Goal: Task Accomplishment & Management: Complete application form

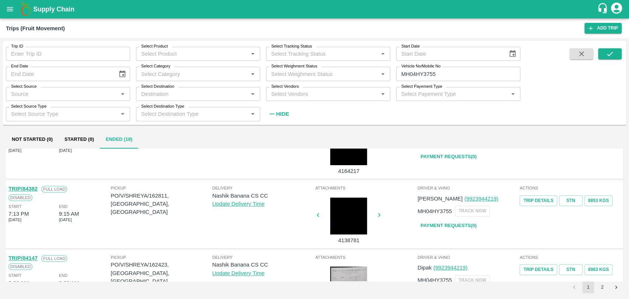
scroll to position [327, 0]
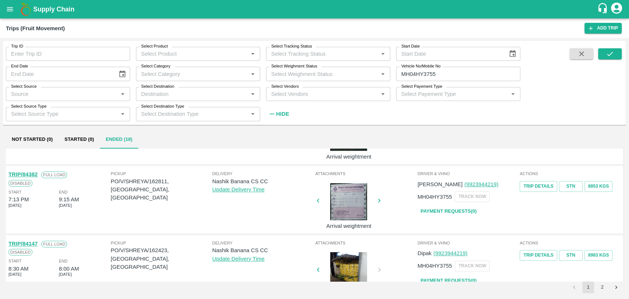
click at [36, 173] on link "TRIP/84382" at bounding box center [22, 174] width 29 height 6
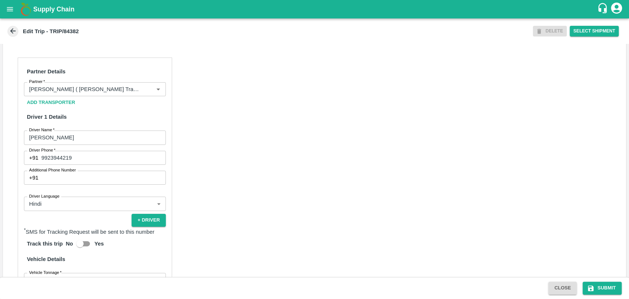
scroll to position [409, 0]
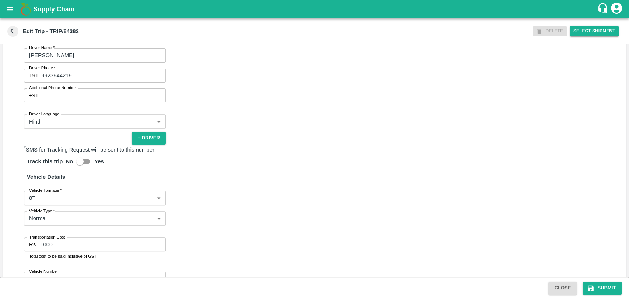
click at [73, 208] on body "Supply Chain Edit Trip - TRIP/84382 DELETE Select Shipment Trip Details Trip Ty…" at bounding box center [314, 149] width 629 height 299
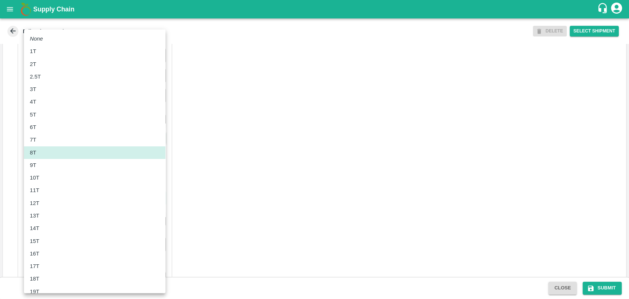
click at [41, 180] on div "10T" at bounding box center [36, 177] width 13 height 8
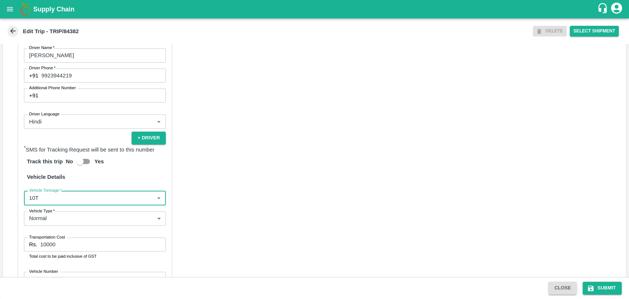
type input "10000"
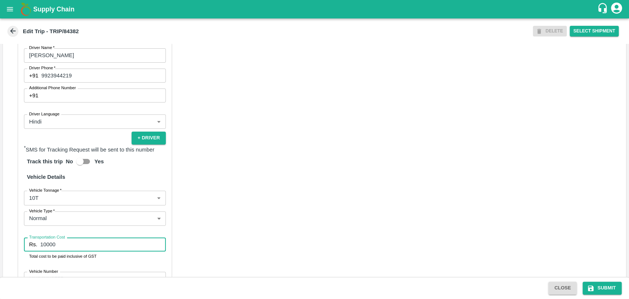
click at [13, 250] on div "Partner Details Partner   * Partner Add Transporter Driver 1 Details Driver Nam…" at bounding box center [314, 155] width 623 height 378
type input "19000"
click at [604, 285] on button "Submit" at bounding box center [601, 287] width 39 height 13
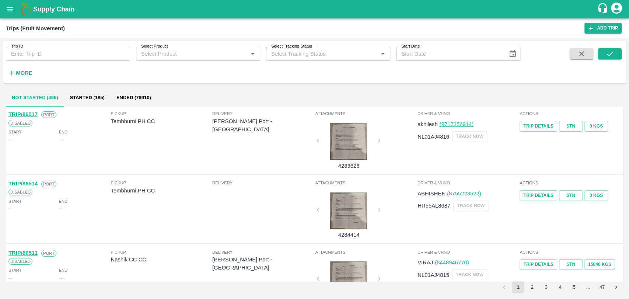
click at [30, 78] on button "More" at bounding box center [20, 73] width 28 height 13
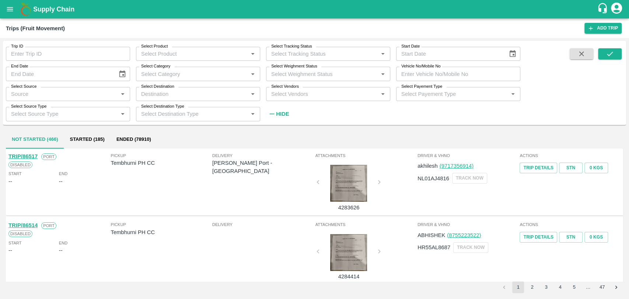
type input "DD/MM/YYYY"
click at [29, 74] on input "DD/MM/YYYY" at bounding box center [59, 74] width 106 height 14
click at [421, 70] on input "Vehicle No/Mobile No" at bounding box center [458, 74] width 124 height 14
paste input "MH19CX6697"
type input "MH19CX6697"
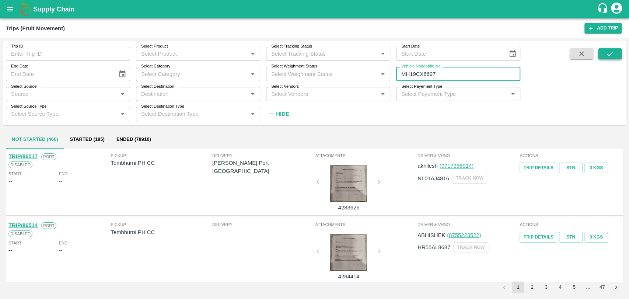
click at [600, 54] on button "submit" at bounding box center [610, 53] width 24 height 11
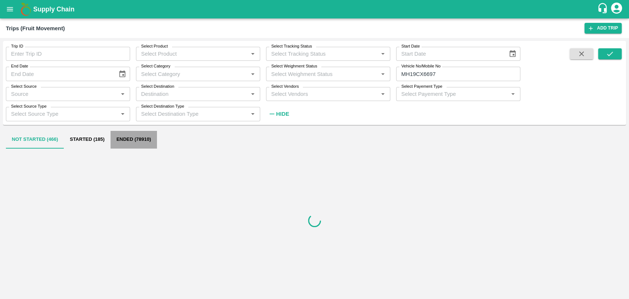
click at [116, 141] on button "Ended (78910)" at bounding box center [133, 140] width 46 height 18
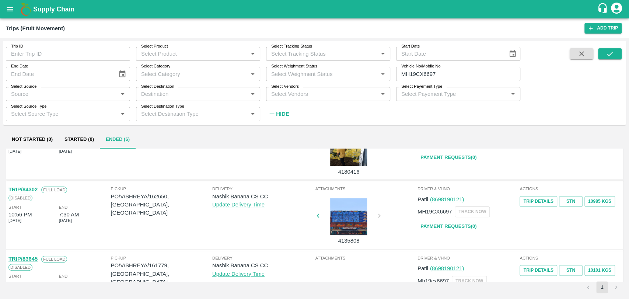
scroll to position [204, 0]
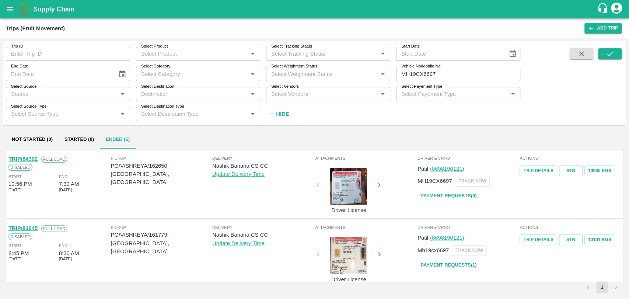
click at [31, 158] on link "TRIP/84302" at bounding box center [22, 159] width 29 height 6
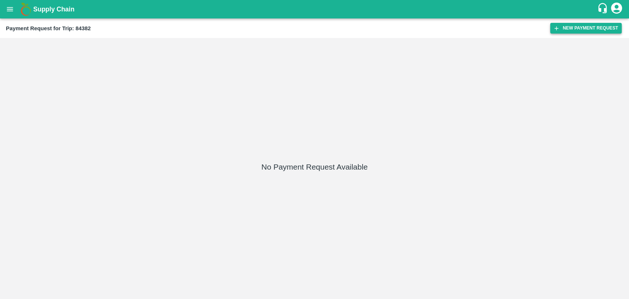
click at [611, 25] on button "New Payment Request" at bounding box center [585, 28] width 71 height 11
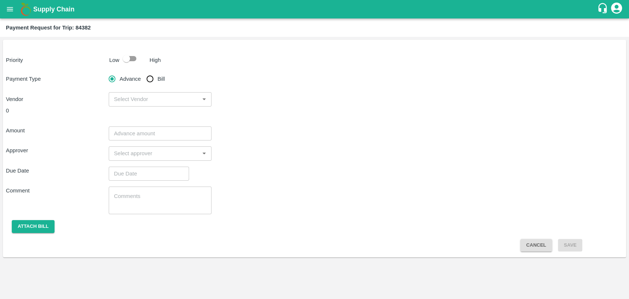
click at [124, 52] on div "Priority Low High Payment Type Advance Bill Vendor ​ 0 Amount ​ Approver ​ Due …" at bounding box center [314, 148] width 623 height 217
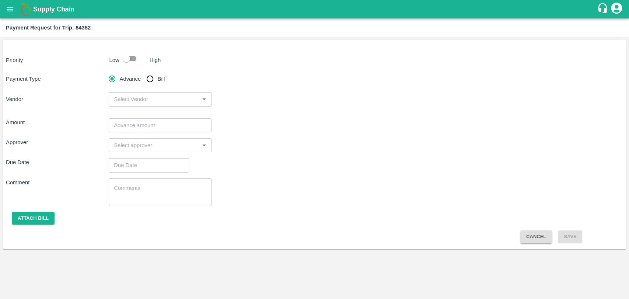
click at [124, 56] on input "checkbox" at bounding box center [126, 59] width 42 height 14
checkbox input "true"
click at [150, 81] on input "Bill" at bounding box center [150, 78] width 15 height 15
radio input "true"
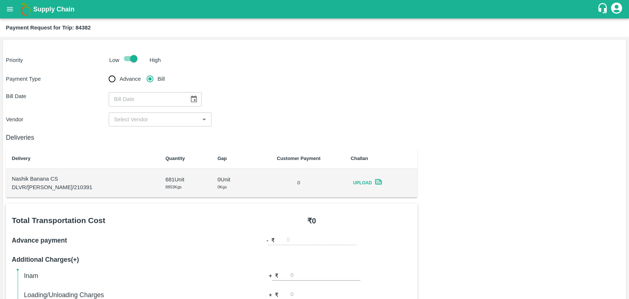
click at [190, 98] on icon "Choose date" at bounding box center [194, 99] width 8 height 8
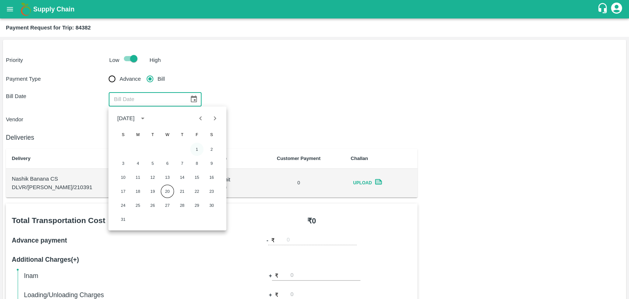
click at [196, 150] on button "1" at bounding box center [196, 149] width 13 height 13
type input "[DATE]"
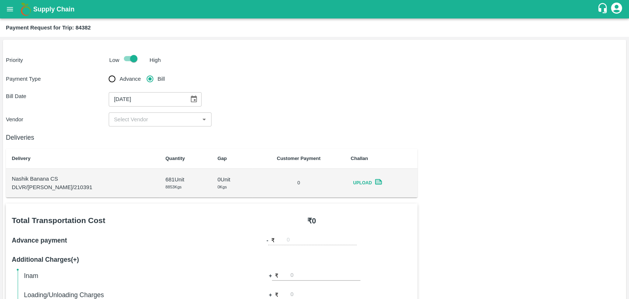
click at [127, 122] on input "input" at bounding box center [154, 120] width 86 height 10
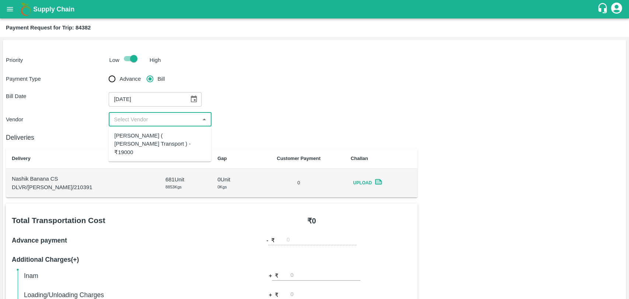
click at [134, 140] on div "Nitin Rasal ( Bhairavnath Transport ) - ₹19000" at bounding box center [159, 143] width 91 height 25
type input "Nitin Rasal ( Bhairavnath Transport ) - ₹19000"
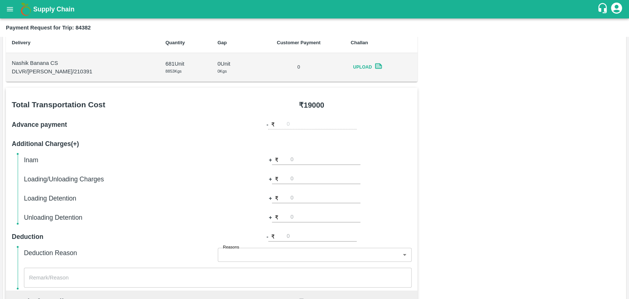
scroll to position [123, 0]
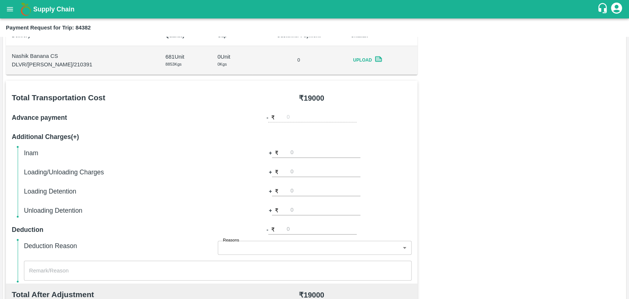
click at [296, 190] on input "number" at bounding box center [325, 191] width 70 height 10
type input "1000"
click at [294, 177] on div "Inam + ₹ Loading/Unloading Charges + ₹ Loading Detention + ₹ 1000 Unloading Det…" at bounding box center [217, 182] width 387 height 68
click at [294, 173] on input "number" at bounding box center [325, 172] width 70 height 10
type input "500"
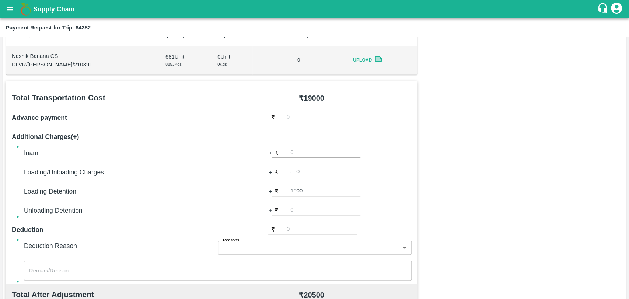
drag, startPoint x: 535, startPoint y: 218, endPoint x: 524, endPoint y: 214, distance: 11.6
click at [534, 218] on div "Total Transportation Cost ₹ 19000 Advance payment - ₹ Additional Charges(+) Ina…" at bounding box center [314, 259] width 617 height 356
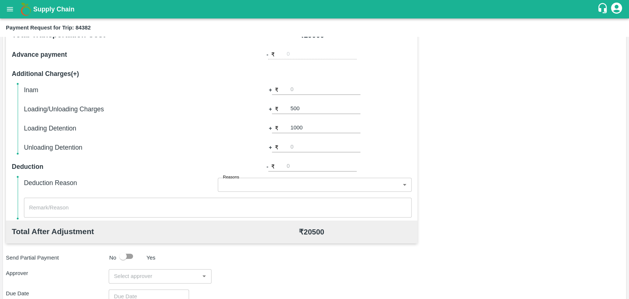
scroll to position [270, 0]
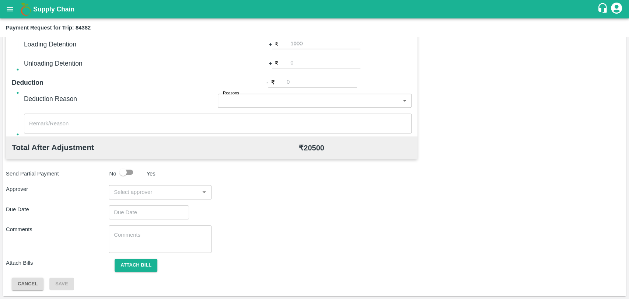
click at [146, 189] on input "input" at bounding box center [154, 192] width 86 height 10
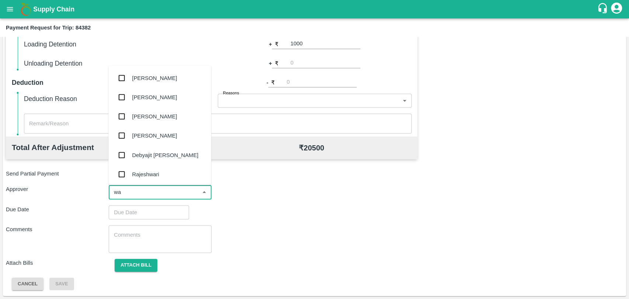
type input "wag"
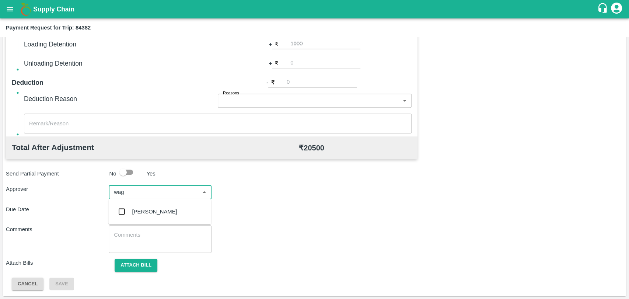
click at [143, 211] on div "Prasad Waghade" at bounding box center [154, 211] width 45 height 8
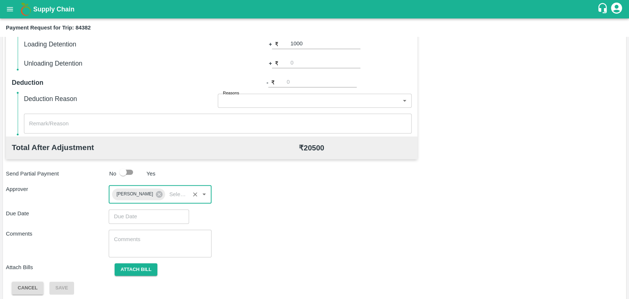
type input "DD/MM/YYYY hh:mm aa"
click at [136, 215] on input "DD/MM/YYYY hh:mm aa" at bounding box center [146, 216] width 75 height 14
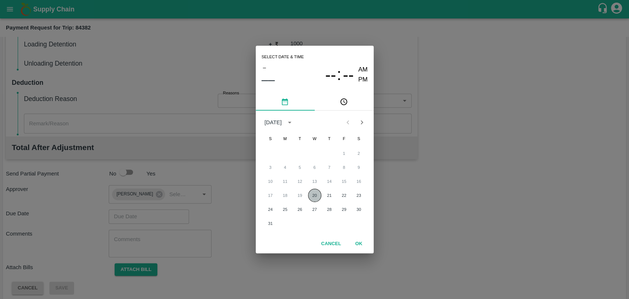
click at [316, 195] on button "20" at bounding box center [314, 195] width 13 height 13
type input "20/08/2025 12:00 AM"
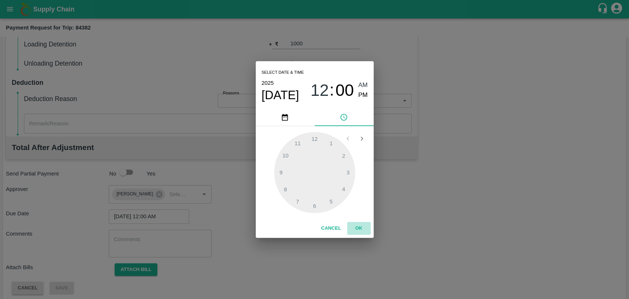
click at [354, 222] on button "OK" at bounding box center [359, 228] width 24 height 13
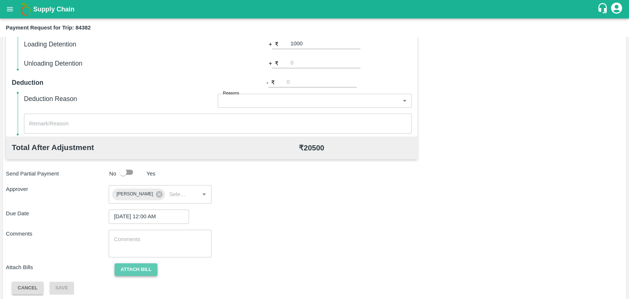
click at [138, 270] on button "Attach bill" at bounding box center [136, 269] width 43 height 13
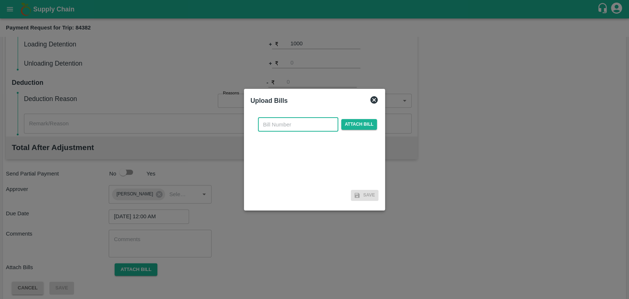
click at [275, 124] on input "text" at bounding box center [298, 124] width 80 height 14
type input "3761"
click at [365, 129] on span "Attach bill" at bounding box center [359, 124] width 36 height 11
click at [0, 0] on input "Attach bill" at bounding box center [0, 0] width 0 height 0
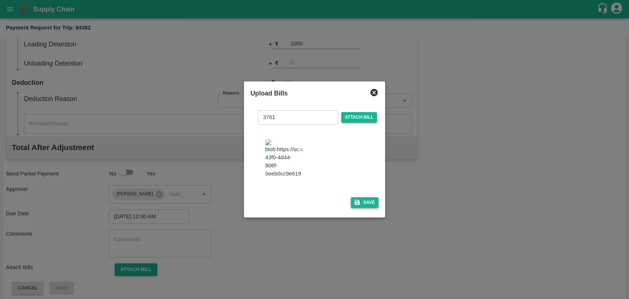
click at [355, 201] on icon "button" at bounding box center [357, 202] width 7 height 7
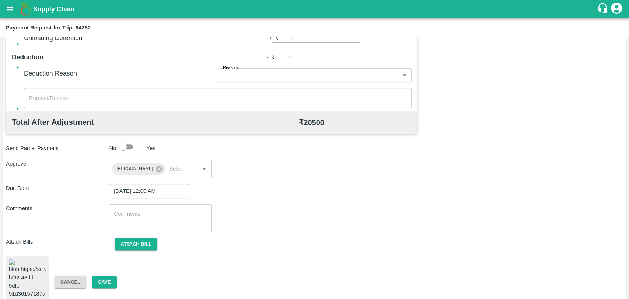
scroll to position [309, 0]
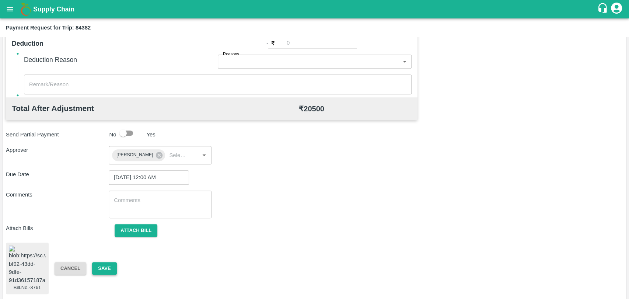
click at [99, 265] on button "Save" at bounding box center [104, 268] width 24 height 13
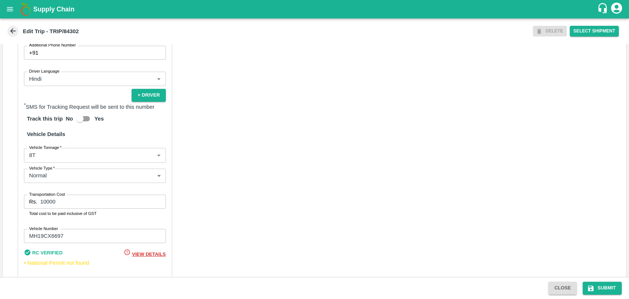
scroll to position [479, 0]
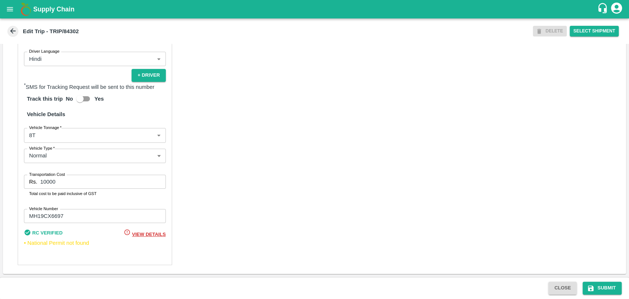
click at [53, 133] on body "Supply Chain Edit Trip - TRIP/84302 DELETE Select Shipment Trip Details Trip Ty…" at bounding box center [314, 149] width 629 height 299
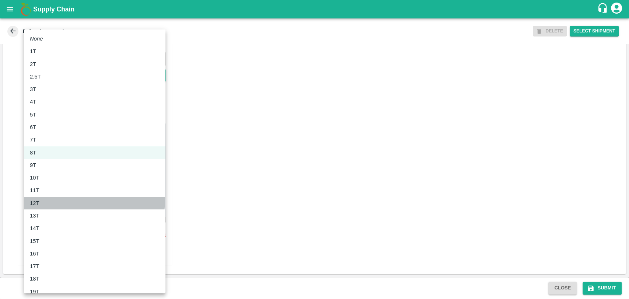
click at [60, 198] on li "12T" at bounding box center [94, 203] width 141 height 13
type input "12000"
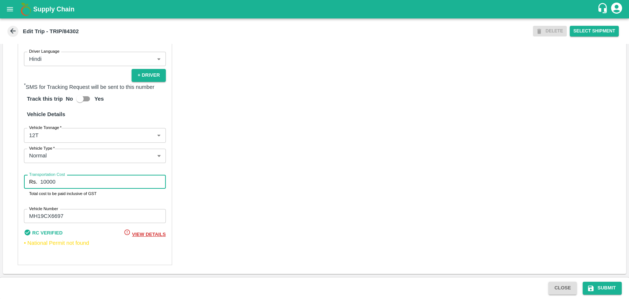
drag, startPoint x: 56, startPoint y: 183, endPoint x: 0, endPoint y: 178, distance: 56.2
click at [0, 178] on div "Trip Details Trip Type Fruit Movement 1 Trip Type Trip Pickup Order SHIP/NASH/3…" at bounding box center [314, 160] width 629 height 233
type input "26400"
click at [604, 290] on button "Submit" at bounding box center [601, 287] width 39 height 13
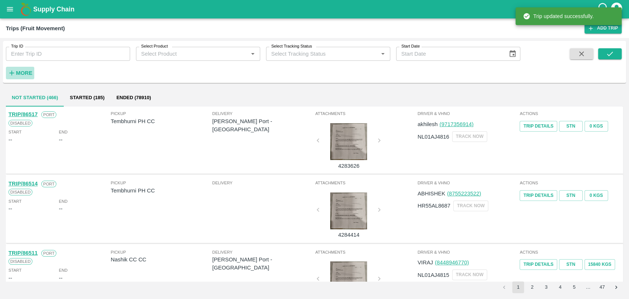
click at [26, 70] on strong "More" at bounding box center [24, 73] width 17 height 6
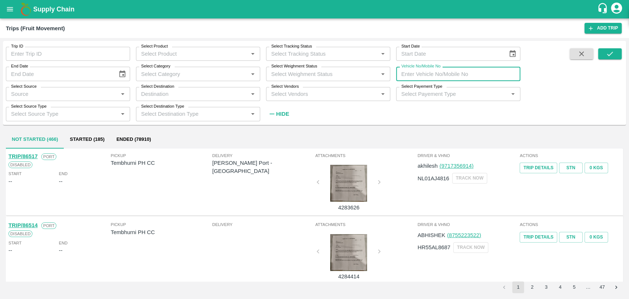
click at [439, 80] on input "Vehicle No/Mobile No" at bounding box center [458, 74] width 124 height 14
paste input "MH42BF8284"
type input "MH42BF8284"
click at [605, 52] on icon "submit" at bounding box center [609, 54] width 8 height 8
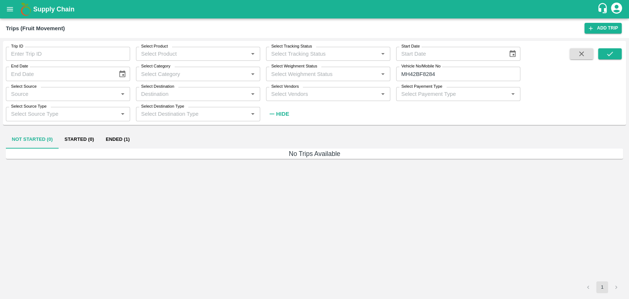
click at [127, 140] on button "Ended (1)" at bounding box center [118, 140] width 36 height 18
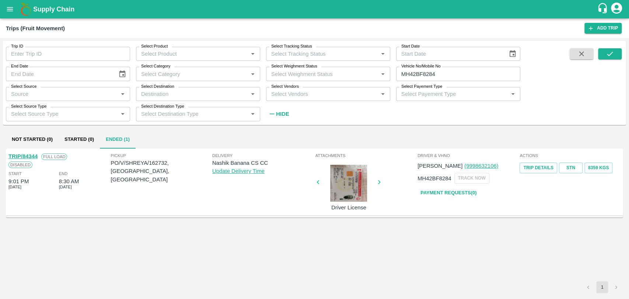
click at [35, 154] on link "TRIP/84344" at bounding box center [22, 156] width 29 height 6
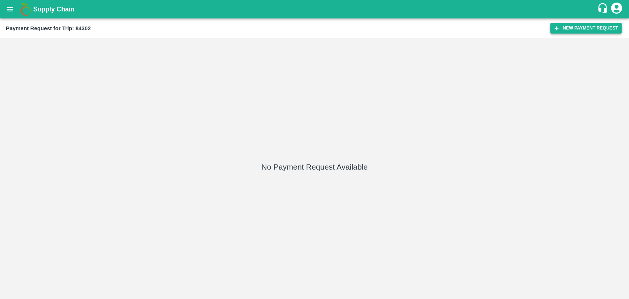
click at [598, 29] on button "New Payment Request" at bounding box center [585, 28] width 71 height 11
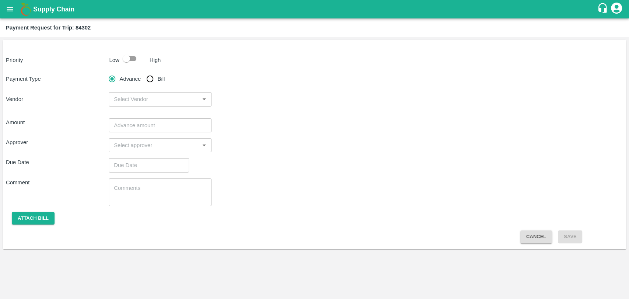
click at [130, 52] on input "checkbox" at bounding box center [126, 59] width 42 height 14
checkbox input "true"
click at [149, 78] on input "Bill" at bounding box center [150, 78] width 15 height 15
radio input "true"
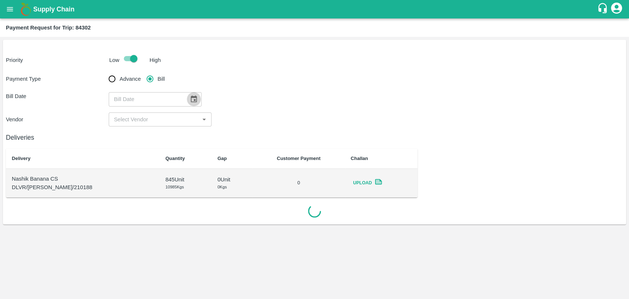
click at [193, 105] on button "Choose date" at bounding box center [194, 99] width 14 height 14
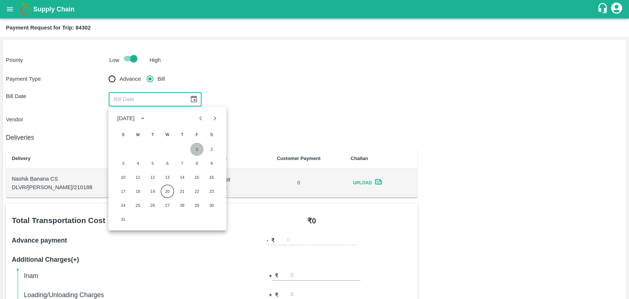
click at [193, 148] on button "1" at bounding box center [196, 149] width 13 height 13
type input "01/08/2025"
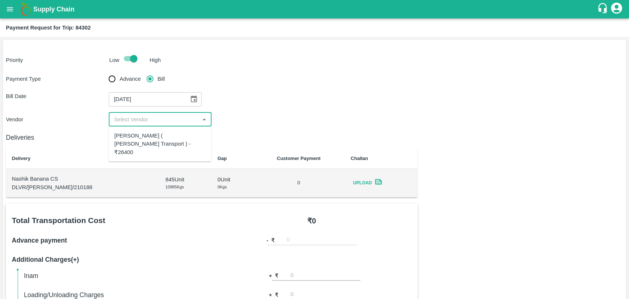
click at [159, 119] on input "input" at bounding box center [154, 120] width 86 height 10
click at [155, 142] on div "Nitin Rasal ( Bhairavnath Transport ) - ₹26400" at bounding box center [159, 143] width 91 height 25
type input "Nitin Rasal ( Bhairavnath Transport ) - ₹26400"
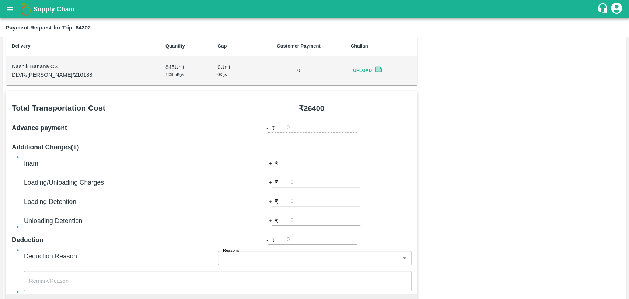
scroll to position [164, 0]
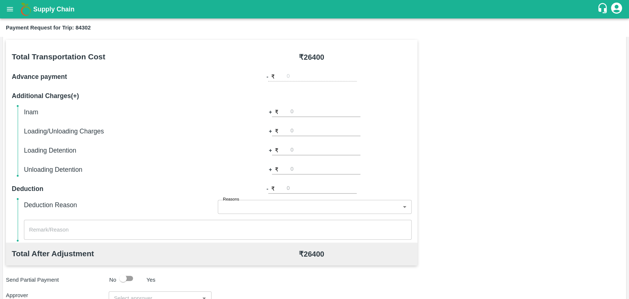
click at [297, 146] on input "number" at bounding box center [325, 150] width 70 height 10
type input "1000"
drag, startPoint x: 577, startPoint y: 178, endPoint x: 386, endPoint y: 214, distance: 194.8
click at [568, 180] on div "Total Transportation Cost ₹ 26400 Advance payment - ₹ Additional Charges(+) Ina…" at bounding box center [314, 218] width 617 height 356
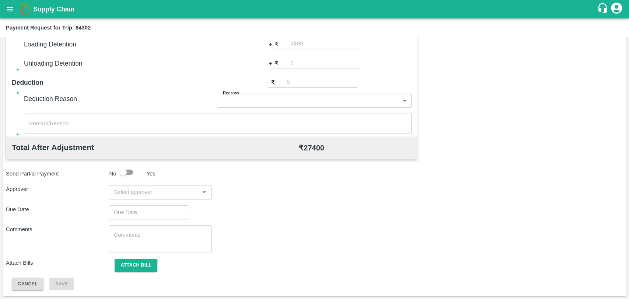
click at [137, 192] on input "input" at bounding box center [154, 192] width 86 height 10
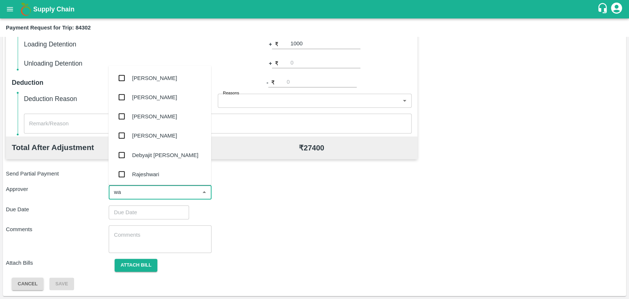
type input "wag"
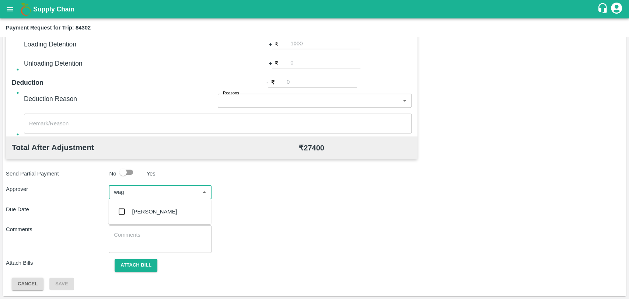
click at [126, 223] on ul "Prasad Waghade" at bounding box center [159, 211] width 103 height 25
click at [127, 215] on input "checkbox" at bounding box center [121, 211] width 15 height 15
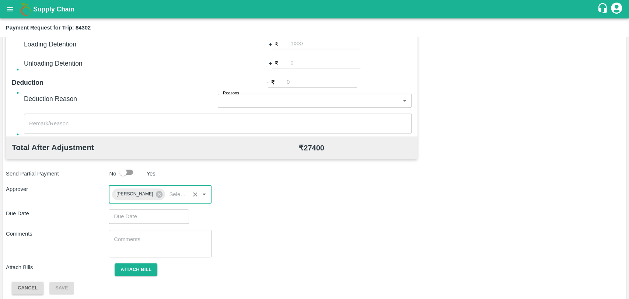
click at [127, 215] on input "Choose date" at bounding box center [146, 216] width 75 height 14
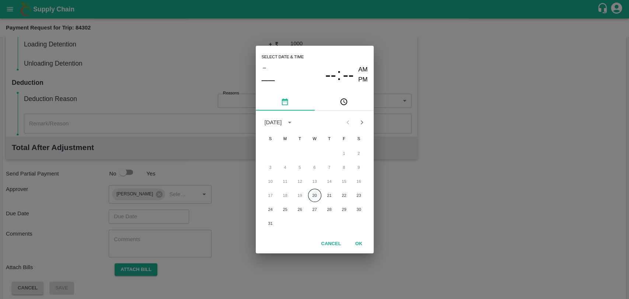
click at [315, 196] on button "20" at bounding box center [314, 195] width 13 height 13
type input "[DATE] 12:00 AM"
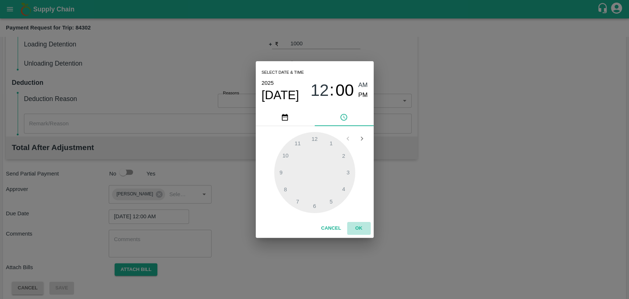
drag, startPoint x: 358, startPoint y: 232, endPoint x: 340, endPoint y: 235, distance: 18.3
click at [357, 232] on button "OK" at bounding box center [359, 228] width 24 height 13
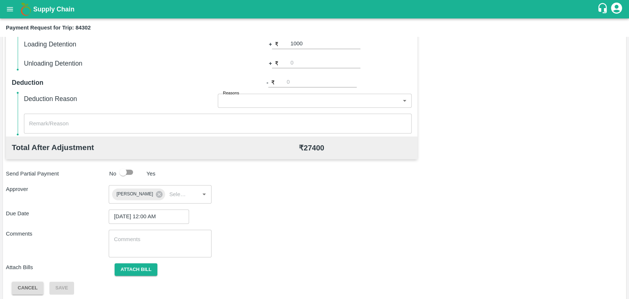
click at [140, 257] on div "Total Transportation Cost ₹ 26400 Advance payment - ₹ Additional Charges(+) Ina…" at bounding box center [314, 114] width 617 height 361
click at [136, 271] on button "Attach bill" at bounding box center [136, 269] width 43 height 13
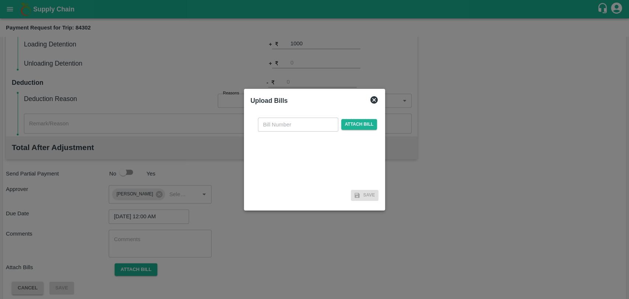
drag, startPoint x: 298, startPoint y: 127, endPoint x: 246, endPoint y: 86, distance: 66.0
click at [298, 127] on input "text" at bounding box center [298, 124] width 80 height 14
type input "3759"
click at [348, 123] on span "Attach bill" at bounding box center [359, 124] width 36 height 11
click at [0, 0] on input "Attach bill" at bounding box center [0, 0] width 0 height 0
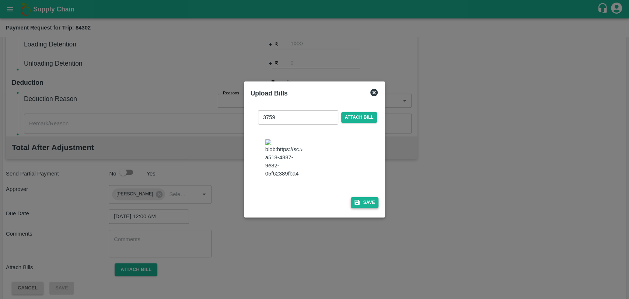
click at [365, 205] on button "Save" at bounding box center [365, 202] width 28 height 11
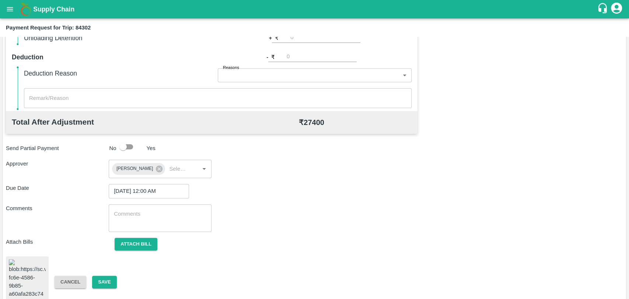
scroll to position [309, 0]
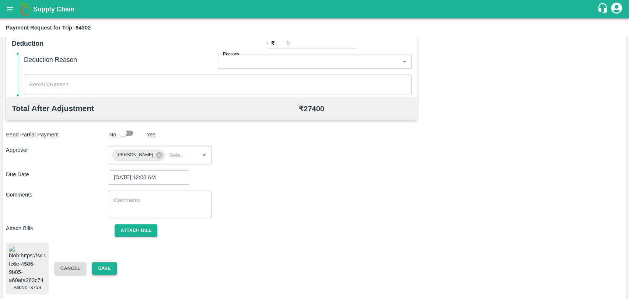
click at [109, 265] on button "Save" at bounding box center [104, 268] width 24 height 13
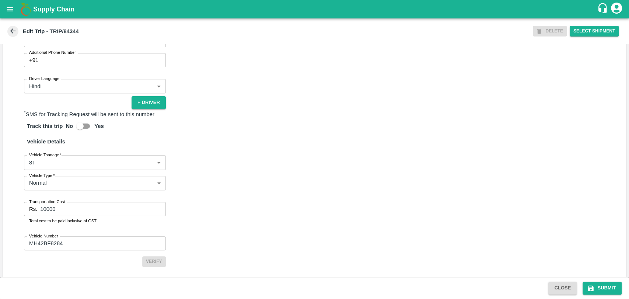
scroll to position [472, 0]
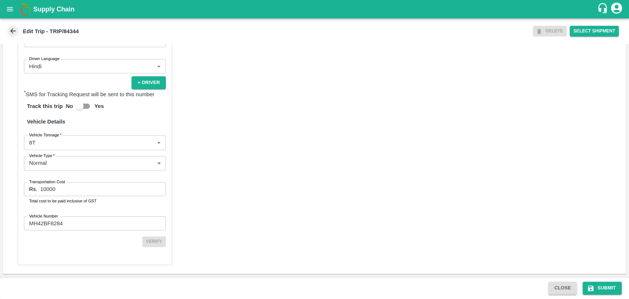
click at [78, 147] on body "Supply Chain Edit Trip - TRIP/84344 DELETE Select Shipment Trip Details Trip Ty…" at bounding box center [314, 149] width 629 height 299
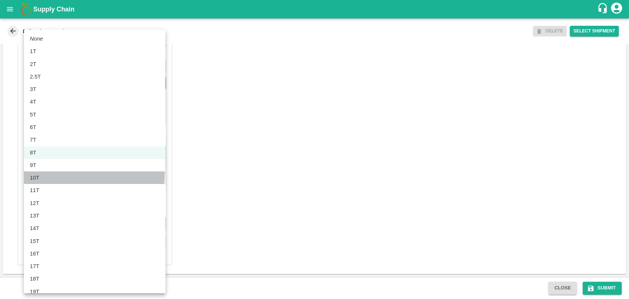
click at [56, 173] on div "10T" at bounding box center [95, 177] width 130 height 8
type input "10000"
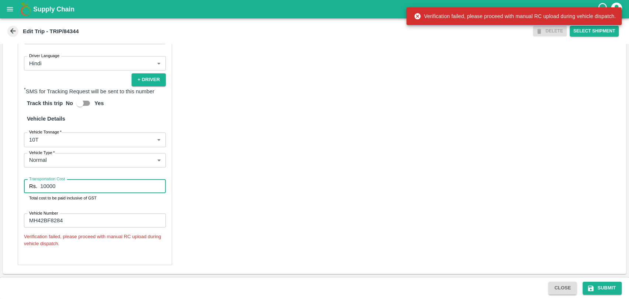
drag, startPoint x: 64, startPoint y: 186, endPoint x: 27, endPoint y: 184, distance: 38.0
click at [31, 184] on div "Transportation Cost Rs. 10000 Transportation Cost Total cost to be paid inclusi…" at bounding box center [95, 190] width 142 height 22
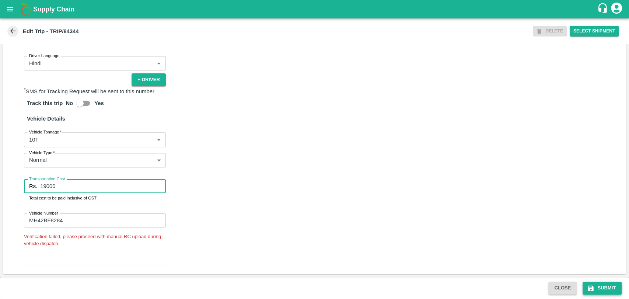
type input "19000"
click at [594, 289] on icon "submit" at bounding box center [590, 287] width 7 height 7
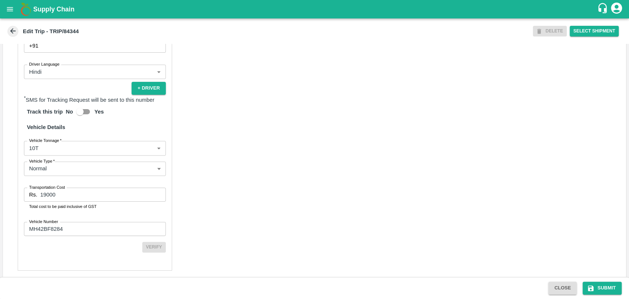
scroll to position [472, 0]
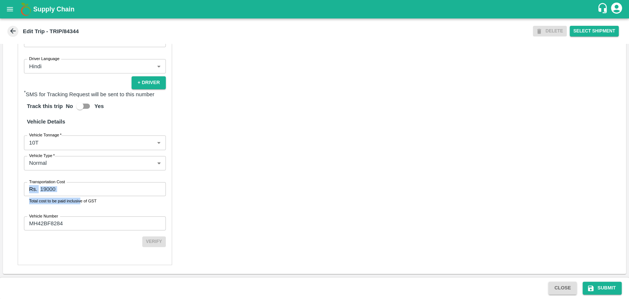
drag, startPoint x: 68, startPoint y: 194, endPoint x: 17, endPoint y: 184, distance: 52.3
click at [17, 184] on div "Partner Details Partner   * Partner Add Transporter Driver 1 Details Driver Nam…" at bounding box center [314, 92] width 623 height 362
click at [55, 186] on input "19000" at bounding box center [102, 189] width 125 height 14
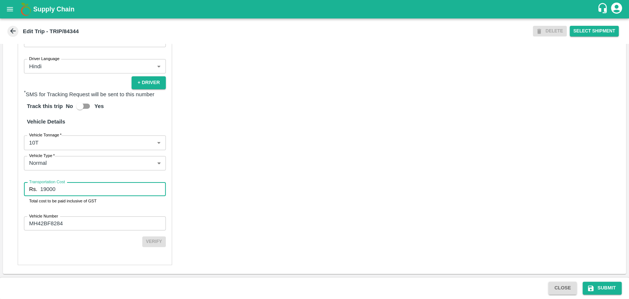
click at [58, 186] on input "19000" at bounding box center [102, 189] width 125 height 14
drag, startPoint x: 58, startPoint y: 186, endPoint x: 30, endPoint y: 186, distance: 28.4
click at [33, 186] on div "Rs. 19000 Transportation Cost" at bounding box center [95, 189] width 142 height 14
type input "20000"
click at [607, 287] on button "Submit" at bounding box center [601, 287] width 39 height 13
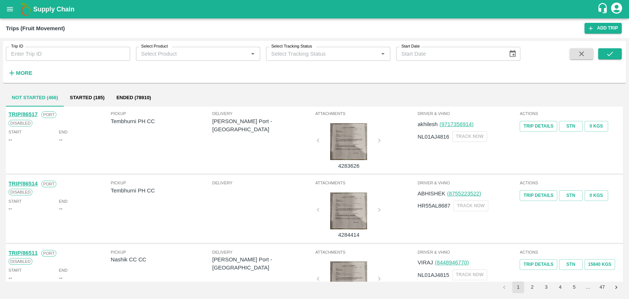
click at [23, 82] on div "Trip ID Trip ID Select Product Select Product   * Select Tracking Status Select…" at bounding box center [314, 62] width 623 height 42
click at [23, 77] on h6 "More" at bounding box center [24, 73] width 17 height 10
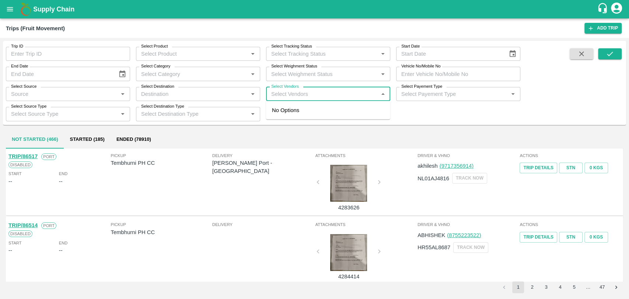
click at [290, 95] on input "Select Vendors" at bounding box center [322, 94] width 108 height 10
click at [318, 90] on input "Select Vendors" at bounding box center [322, 94] width 108 height 10
drag, startPoint x: 315, startPoint y: 93, endPoint x: 278, endPoint y: 99, distance: 37.7
click at [278, 99] on div "Select Vendors   *" at bounding box center [328, 94] width 124 height 14
click at [289, 101] on div "No Options" at bounding box center [328, 110] width 124 height 18
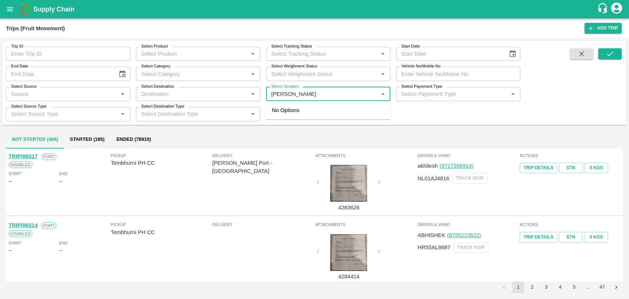
click at [310, 94] on input "Select Vendors" at bounding box center [322, 94] width 108 height 10
type input "shri"
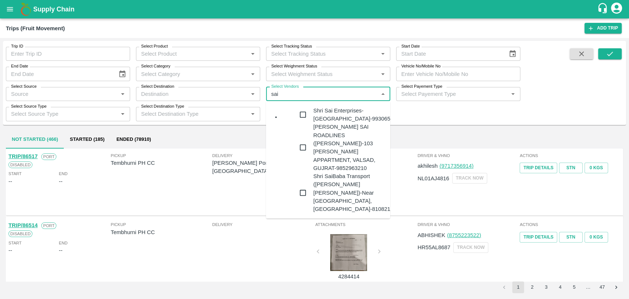
type input "saib"
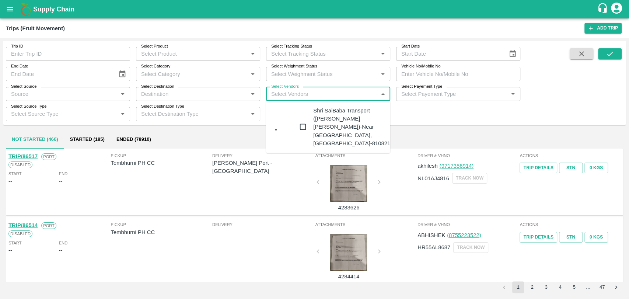
click at [313, 126] on div "Shri SaiBaba Transport (Ankush Vyankat Dongare)-Near Savita Medical, Room No-4,…" at bounding box center [357, 126] width 89 height 41
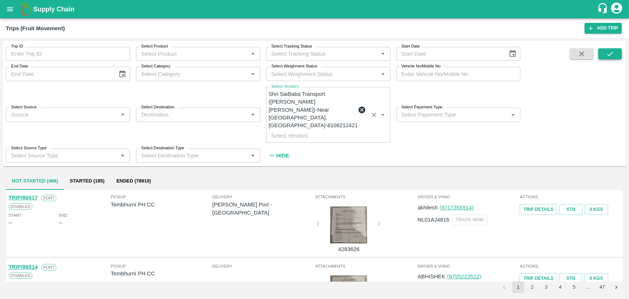
click at [613, 51] on icon "submit" at bounding box center [609, 54] width 8 height 8
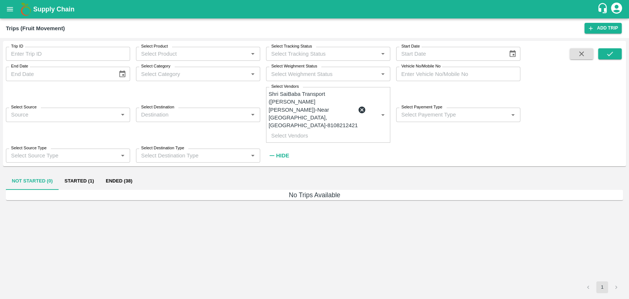
click at [74, 172] on button "Started (1)" at bounding box center [79, 181] width 41 height 18
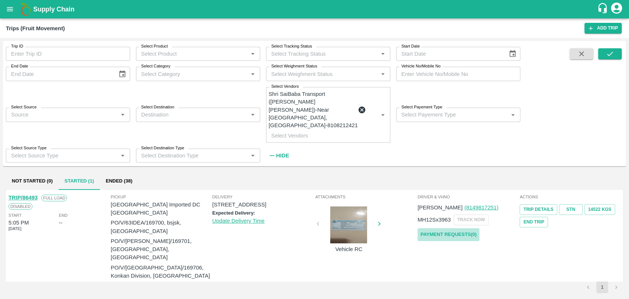
click at [459, 228] on link "Payment Requests( 0 )" at bounding box center [448, 234] width 62 height 13
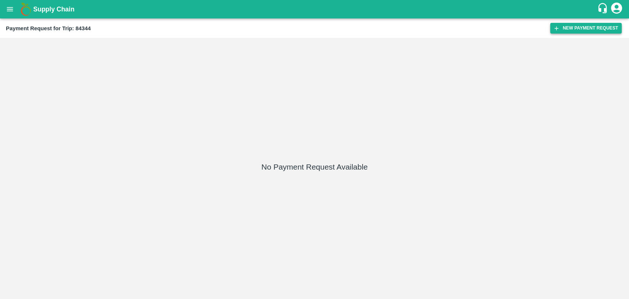
click at [563, 27] on button "New Payment Request" at bounding box center [585, 28] width 71 height 11
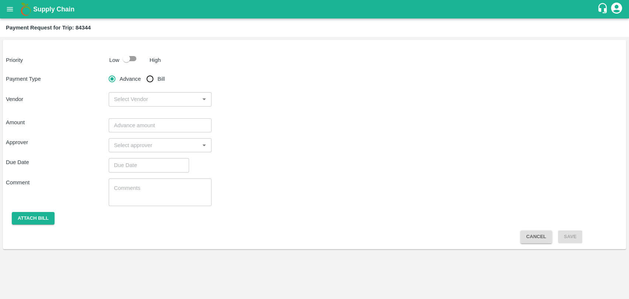
click at [131, 57] on input "checkbox" at bounding box center [126, 59] width 42 height 14
checkbox input "true"
click at [149, 75] on input "Bill" at bounding box center [150, 78] width 15 height 15
radio input "true"
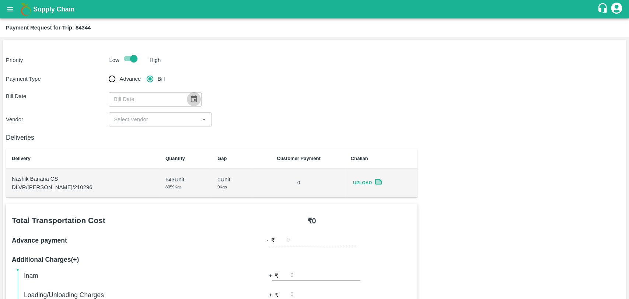
click at [191, 102] on icon "Choose date" at bounding box center [194, 98] width 6 height 7
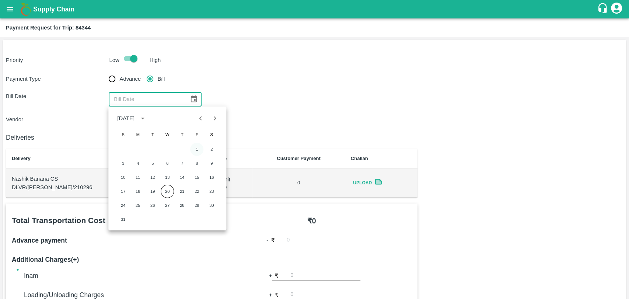
click at [197, 149] on button "1" at bounding box center [196, 149] width 13 height 13
type input "[DATE]"
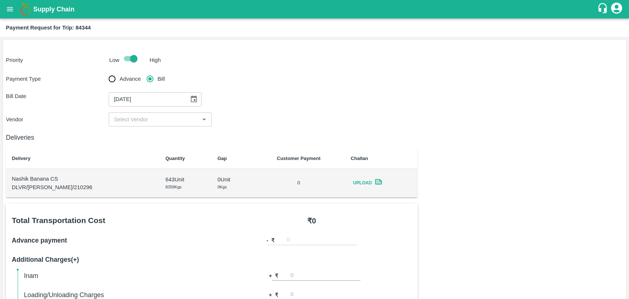
click at [134, 109] on div "Payment Type Advance Bill Bill Date [DATE] ​ Vendor ​" at bounding box center [314, 98] width 617 height 55
click at [134, 120] on input "input" at bounding box center [154, 120] width 86 height 10
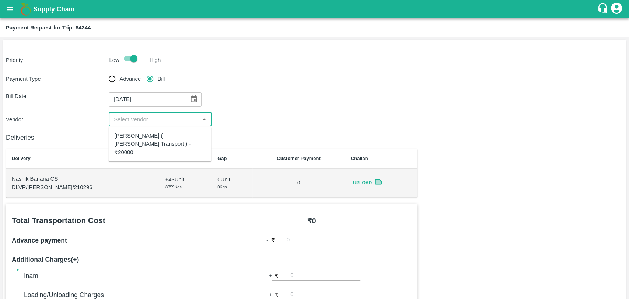
click at [144, 140] on div "[PERSON_NAME] ( [PERSON_NAME] Transport ) - ₹20000" at bounding box center [159, 143] width 91 height 25
type input "[PERSON_NAME] ( [PERSON_NAME] Transport ) - ₹20000"
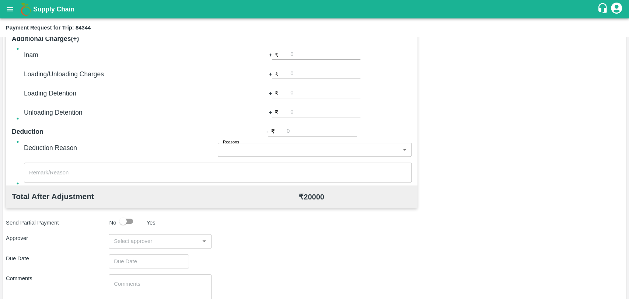
scroll to position [147, 0]
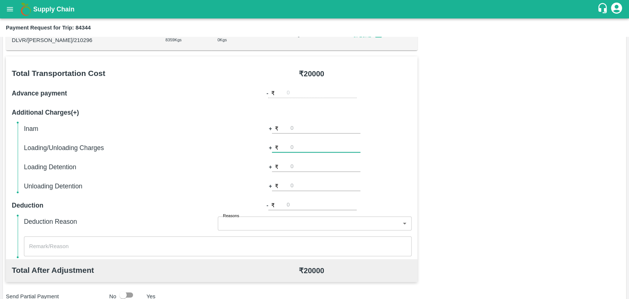
click at [317, 149] on input "number" at bounding box center [325, 148] width 70 height 10
type input "300"
click at [462, 157] on div "Total Transportation Cost ₹ 20000 Advance payment - ₹ Additional Charges(+) Ina…" at bounding box center [314, 234] width 617 height 356
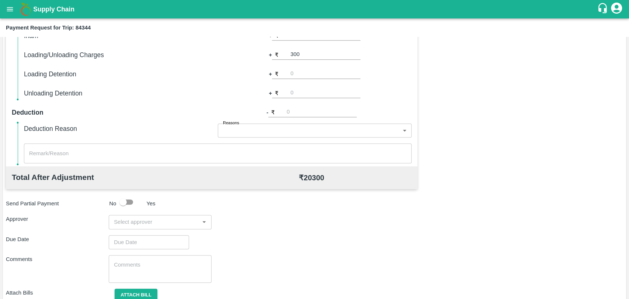
scroll to position [270, 0]
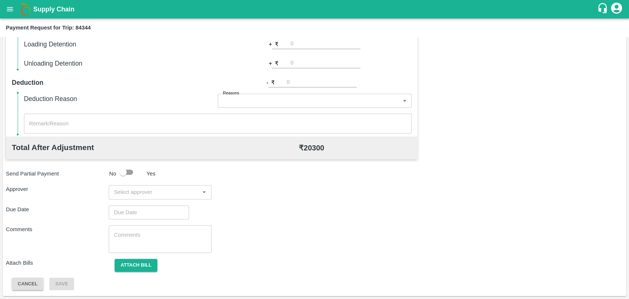
click at [133, 196] on input "input" at bounding box center [154, 192] width 86 height 10
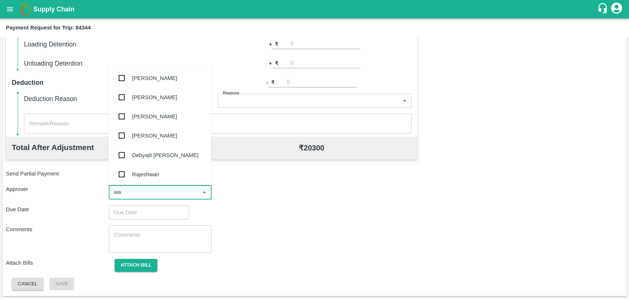
type input "wag"
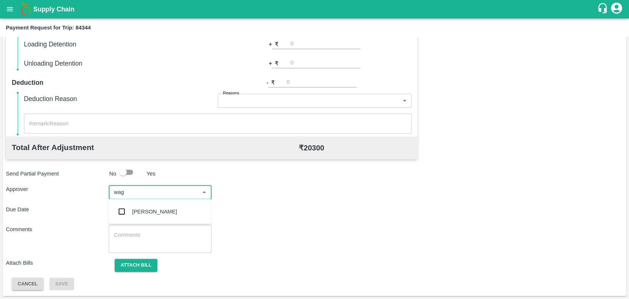
click at [131, 215] on div "[PERSON_NAME]" at bounding box center [159, 211] width 103 height 19
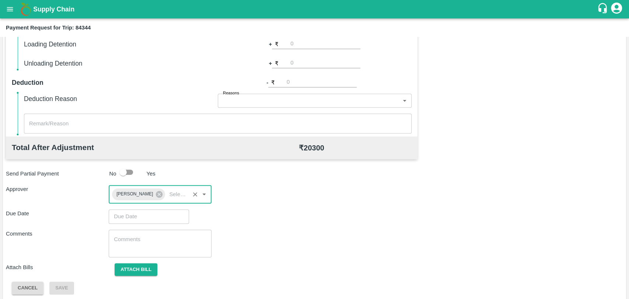
type input "DD/MM/YYYY hh:mm aa"
click at [130, 215] on input "DD/MM/YYYY hh:mm aa" at bounding box center [146, 216] width 75 height 14
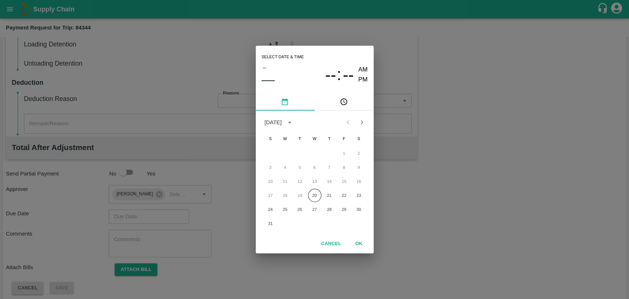
click at [322, 198] on div "17 18 19 20 21 22 23" at bounding box center [315, 195] width 118 height 13
click at [316, 195] on button "20" at bounding box center [314, 195] width 13 height 13
type input "[DATE] 12:00 AM"
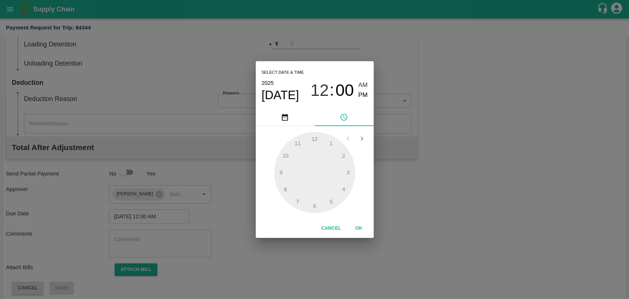
click at [357, 223] on button "OK" at bounding box center [359, 228] width 24 height 13
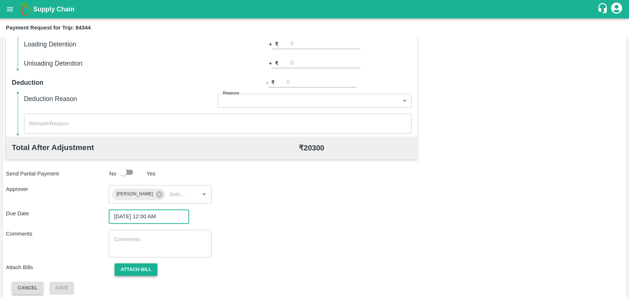
click at [150, 266] on button "Attach bill" at bounding box center [136, 269] width 43 height 13
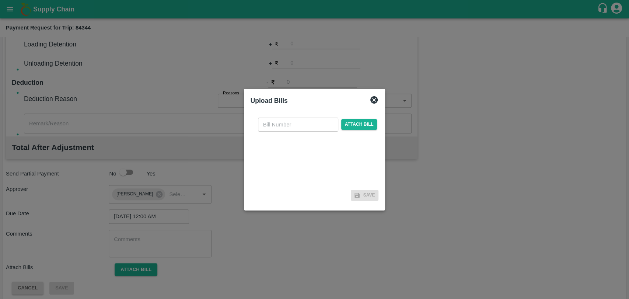
drag, startPoint x: 276, startPoint y: 126, endPoint x: 255, endPoint y: 110, distance: 26.0
click at [276, 126] on input "text" at bounding box center [298, 124] width 80 height 14
type input "3760"
click at [342, 125] on span "Attach bill" at bounding box center [359, 124] width 36 height 11
click at [0, 0] on input "Attach bill" at bounding box center [0, 0] width 0 height 0
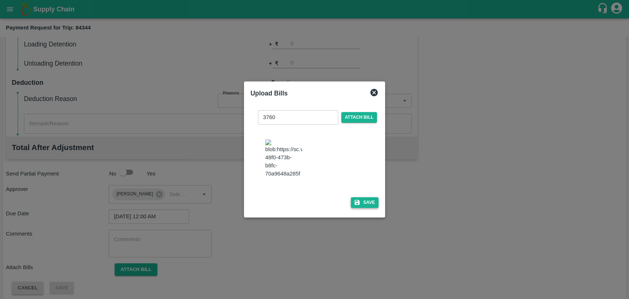
click at [365, 201] on button "Save" at bounding box center [365, 202] width 28 height 11
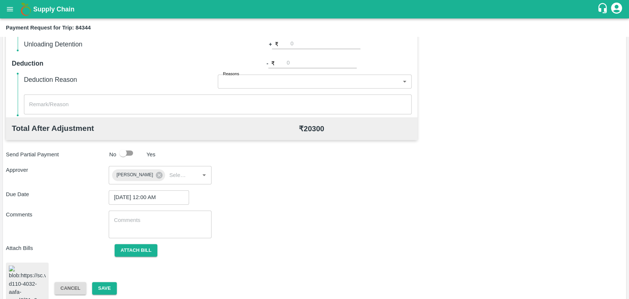
scroll to position [307, 0]
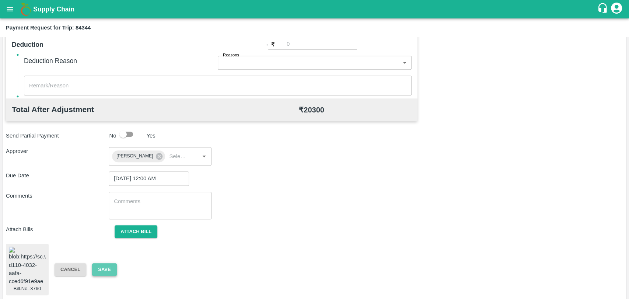
click at [94, 263] on button "Save" at bounding box center [104, 269] width 24 height 13
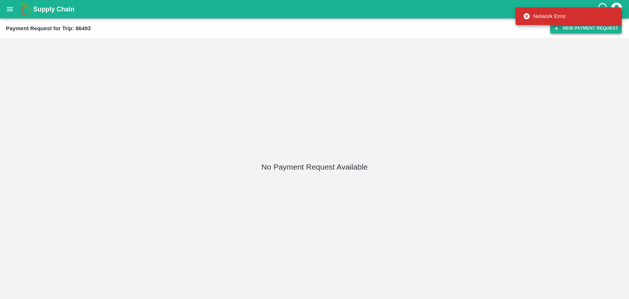
click at [553, 28] on icon "button" at bounding box center [556, 28] width 7 height 7
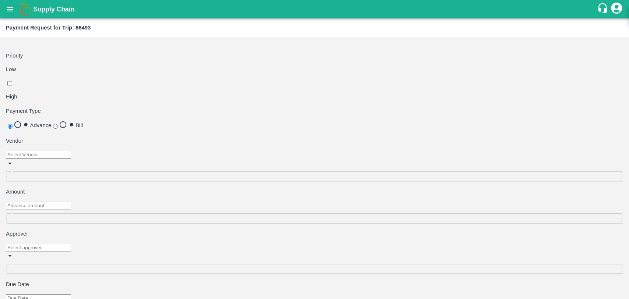
click at [12, 81] on input "checkbox" at bounding box center [9, 83] width 5 height 5
checkbox input "true"
click at [140, 150] on div "​" at bounding box center [314, 165] width 617 height 31
click at [145, 119] on div "Shri SaiBaba Transport ([PERSON_NAME] [PERSON_NAME]) - ₹80000" at bounding box center [167, 124] width 88 height 25
type input "Shri SaiBaba Transport ([PERSON_NAME] [PERSON_NAME]) - ₹80000"
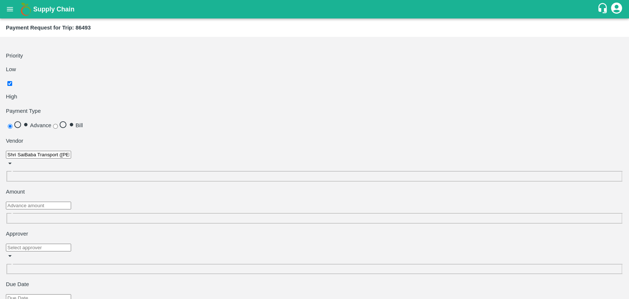
click at [71, 201] on input "number" at bounding box center [38, 205] width 65 height 8
click at [136, 243] on div "​" at bounding box center [314, 258] width 617 height 31
type input "79000"
type input "son"
click at [145, 174] on div "[PERSON_NAME]" at bounding box center [164, 170] width 45 height 8
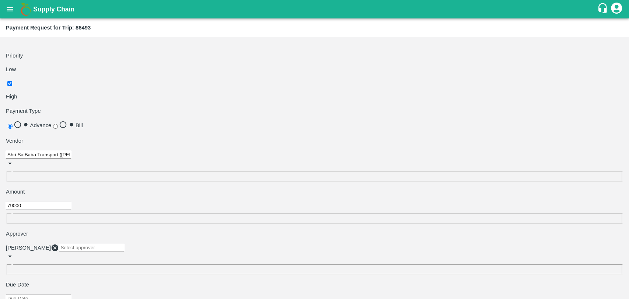
type input "DD/MM/YYYY hh:mm aa"
click at [71, 294] on input "DD/MM/YYYY hh:mm aa" at bounding box center [38, 298] width 65 height 8
type input "[DATE] 12:00 AM"
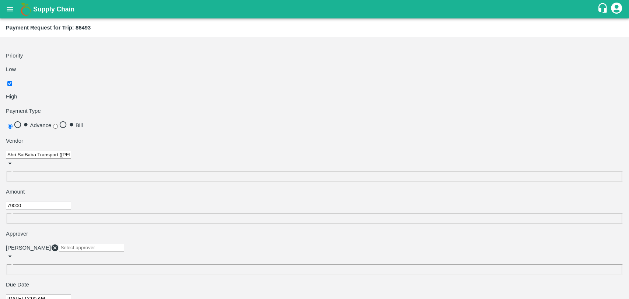
type textarea "advance payment for vizianagaram vehicle"
type input "901"
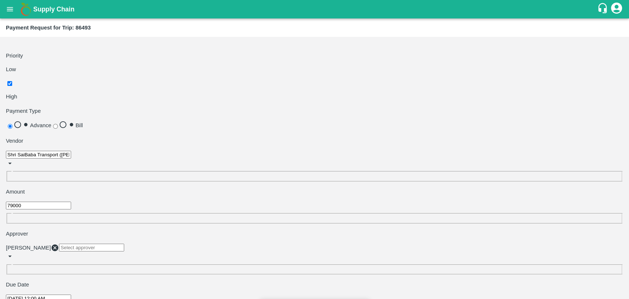
click at [0, 0] on input "Attach bill" at bounding box center [0, 0] width 0 height 0
